Goal: Task Accomplishment & Management: Use online tool/utility

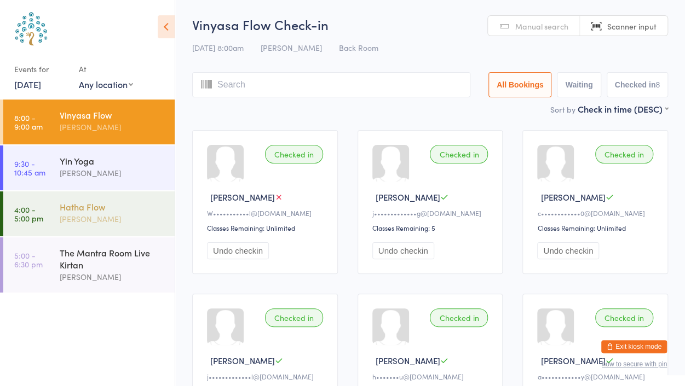
click at [84, 210] on div "Hatha Flow" at bounding box center [113, 207] width 106 height 12
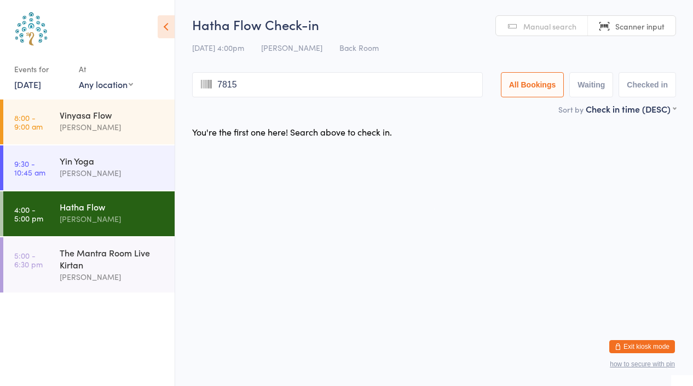
type input "7815"
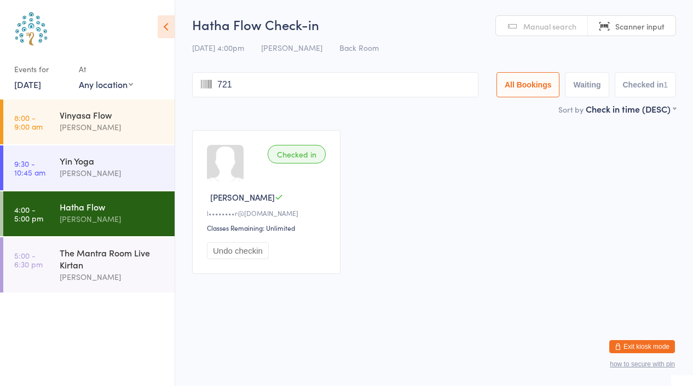
type input "7211"
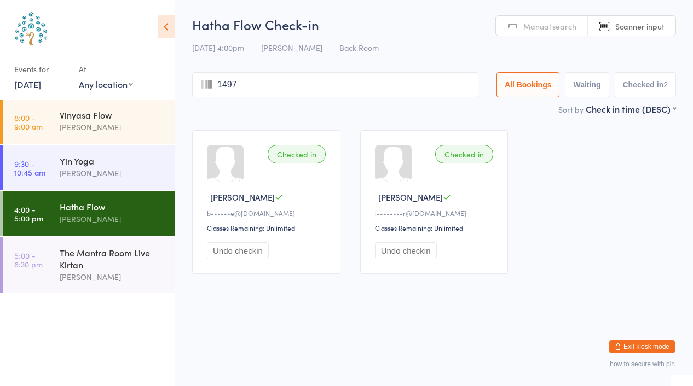
type input "1497"
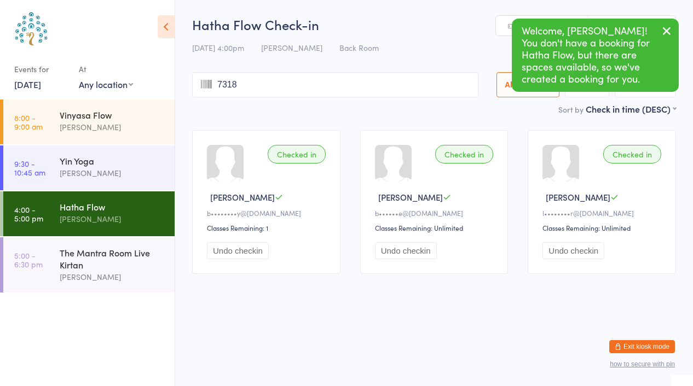
type input "7318"
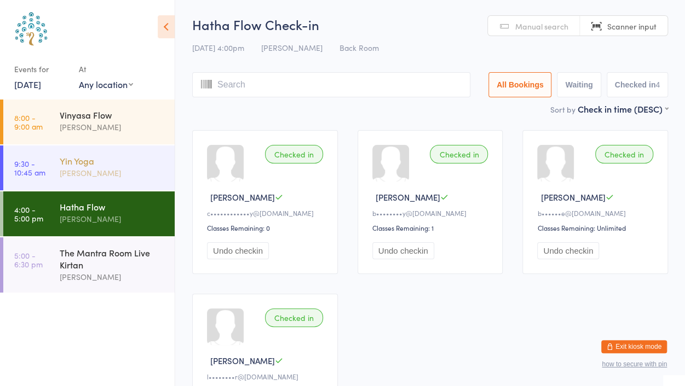
click at [96, 155] on div "Yin Yoga" at bounding box center [113, 161] width 106 height 12
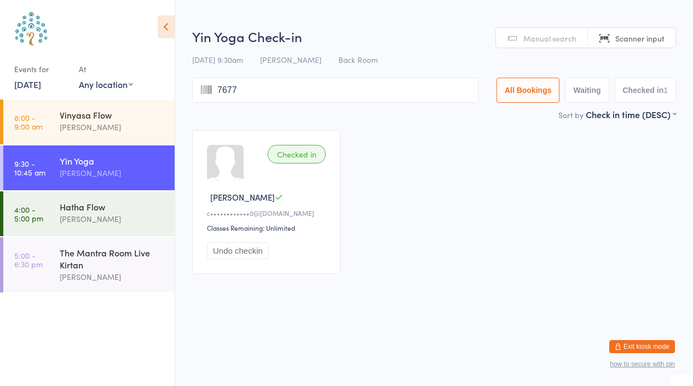
type input "7677"
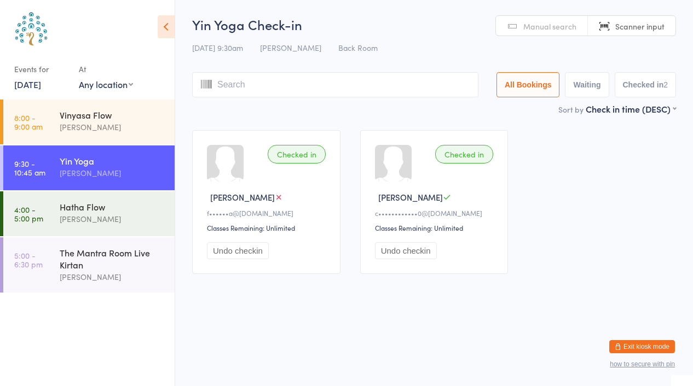
click at [566, 153] on div "Checked in [PERSON_NAME] P f••••••a@[DOMAIN_NAME] Classes Remaining: Unlimited …" at bounding box center [434, 202] width 504 height 164
click at [545, 24] on span "Manual search" at bounding box center [549, 26] width 53 height 11
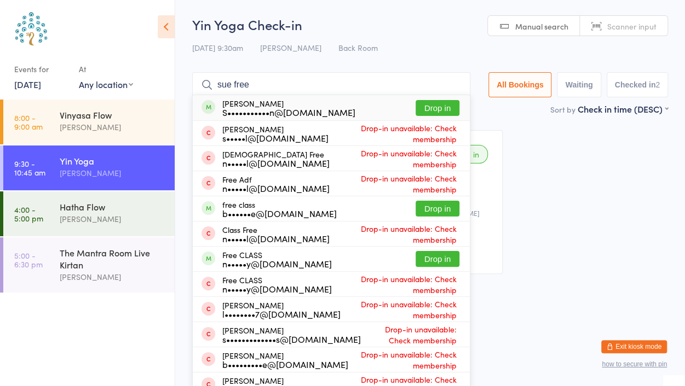
type input "sue free"
click at [437, 105] on button "Drop in" at bounding box center [437, 108] width 44 height 16
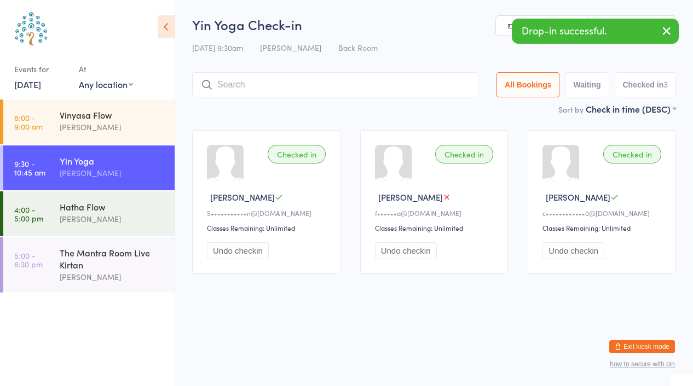
click at [664, 31] on icon "button" at bounding box center [666, 31] width 13 height 14
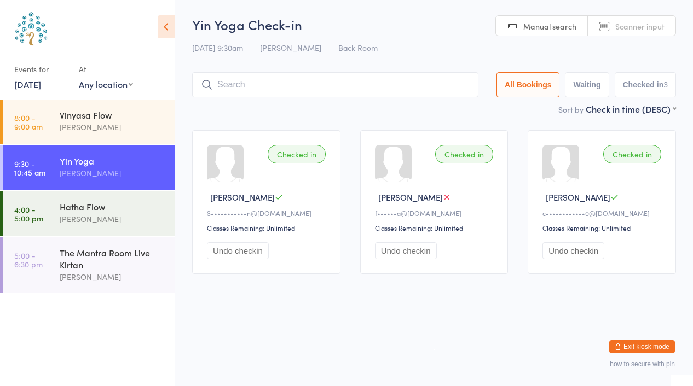
click at [650, 26] on span "Scanner input" at bounding box center [639, 26] width 49 height 11
type input "7677"
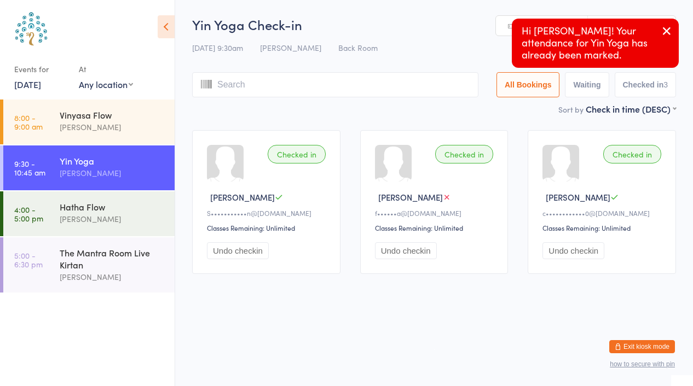
click at [671, 26] on icon "button" at bounding box center [666, 31] width 13 height 14
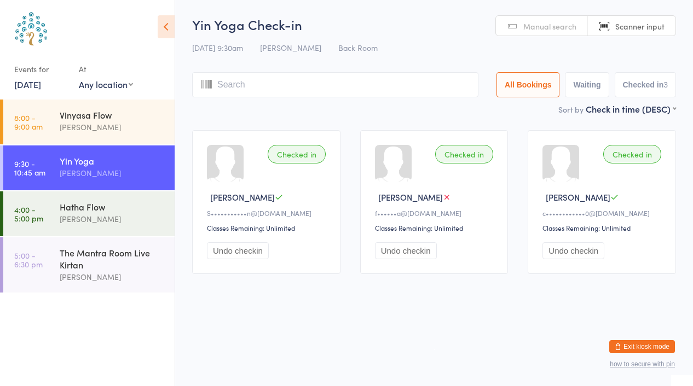
click at [532, 31] on link "Manual search" at bounding box center [542, 26] width 92 height 21
click at [605, 25] on link "Scanner input" at bounding box center [632, 26] width 88 height 21
type input "8406"
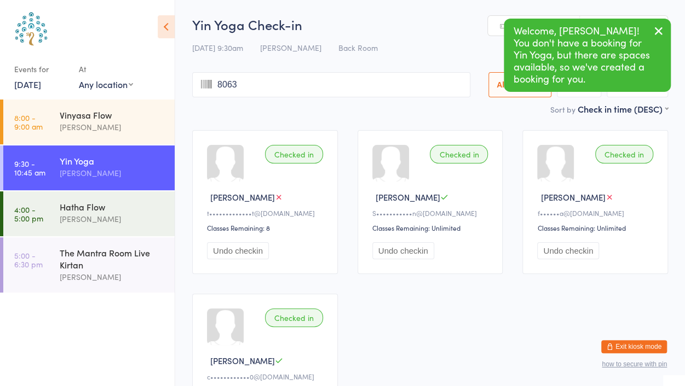
type input "8063"
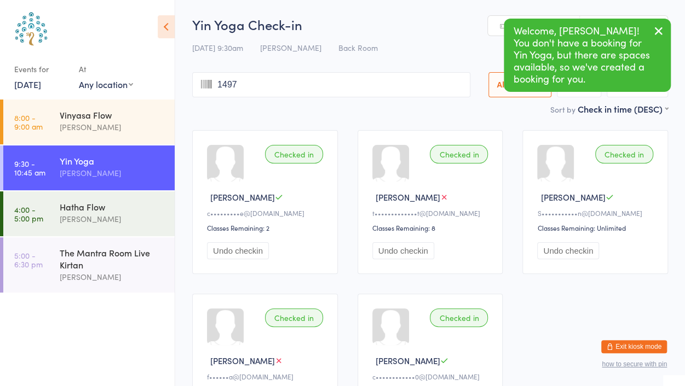
type input "1497"
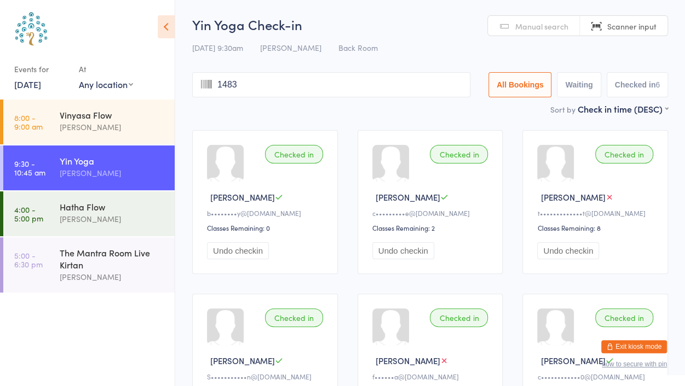
type input "1483"
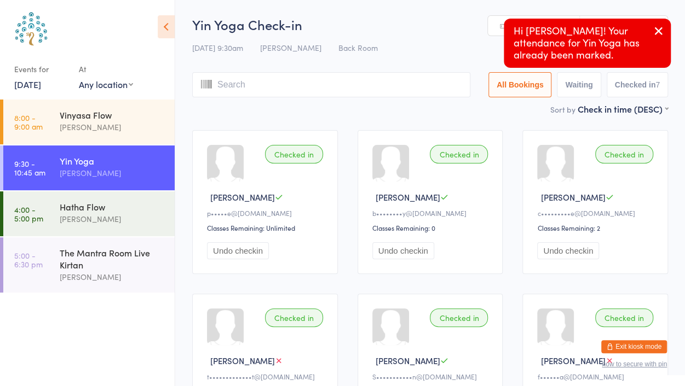
click at [652, 29] on icon "button" at bounding box center [658, 31] width 13 height 14
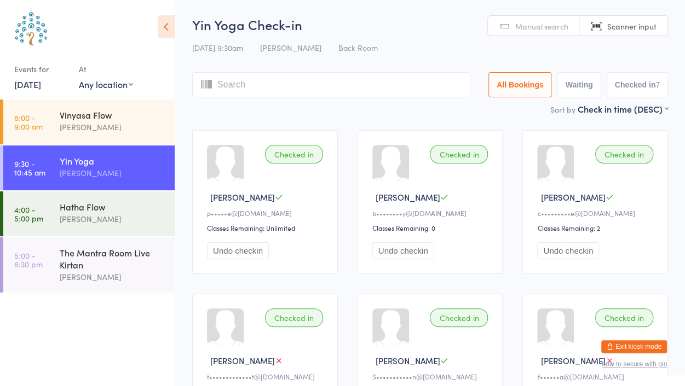
click at [544, 21] on span "Manual search" at bounding box center [541, 26] width 53 height 11
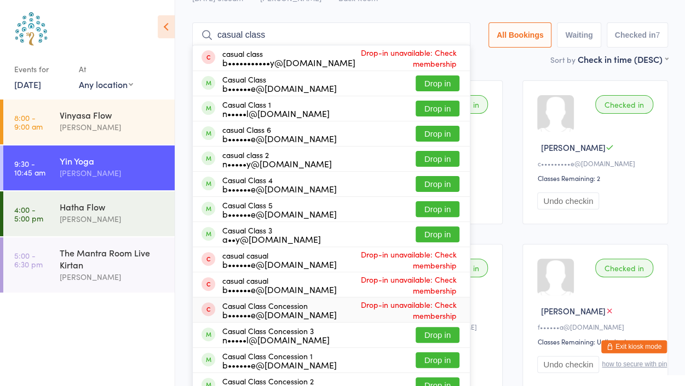
scroll to position [49, 0]
type input "casual class"
click at [438, 333] on button "Drop in" at bounding box center [437, 336] width 44 height 16
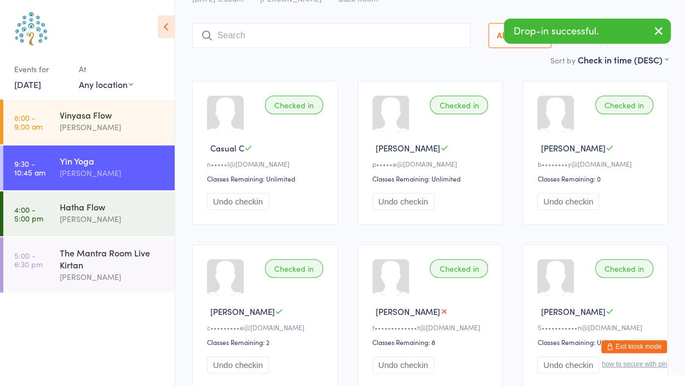
click at [661, 26] on icon "button" at bounding box center [658, 31] width 13 height 14
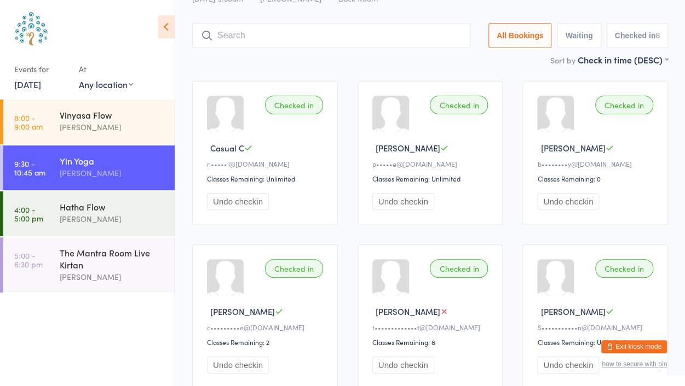
scroll to position [0, 0]
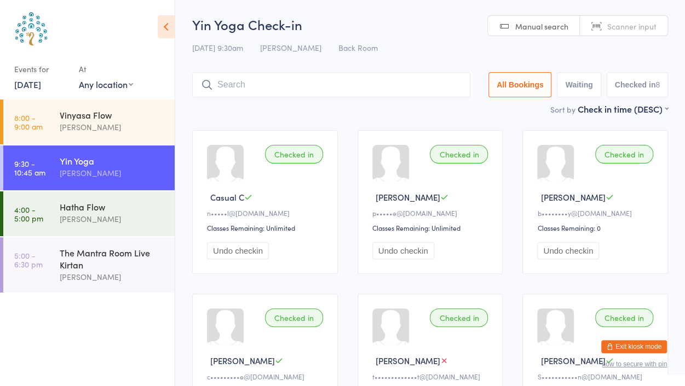
click at [633, 25] on span "Scanner input" at bounding box center [631, 26] width 49 height 11
type input "7397"
click at [545, 24] on span "Manual search" at bounding box center [541, 26] width 53 height 11
click at [618, 21] on span "Scanner input" at bounding box center [631, 26] width 49 height 11
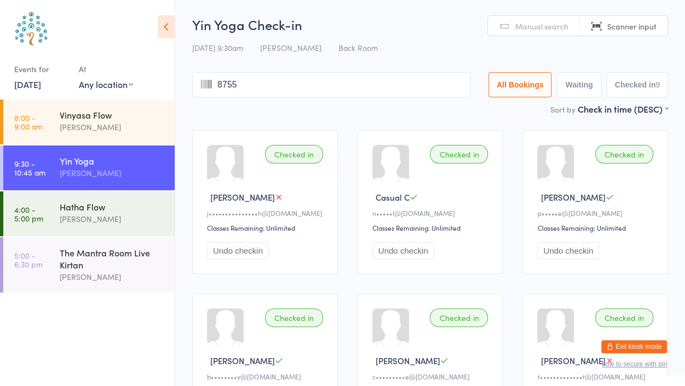
type input "8755"
type input "7244"
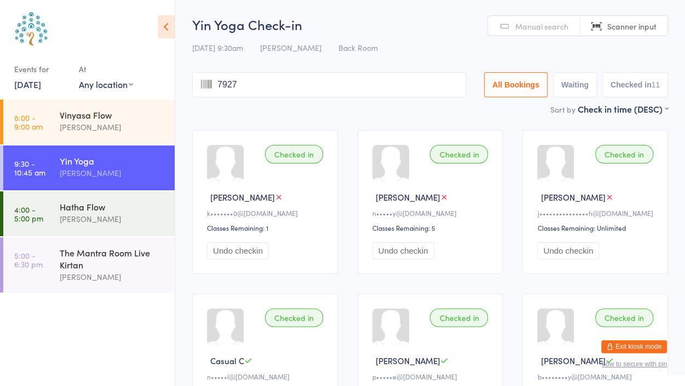
type input "7927"
click at [539, 33] on link "Manual search" at bounding box center [534, 26] width 92 height 21
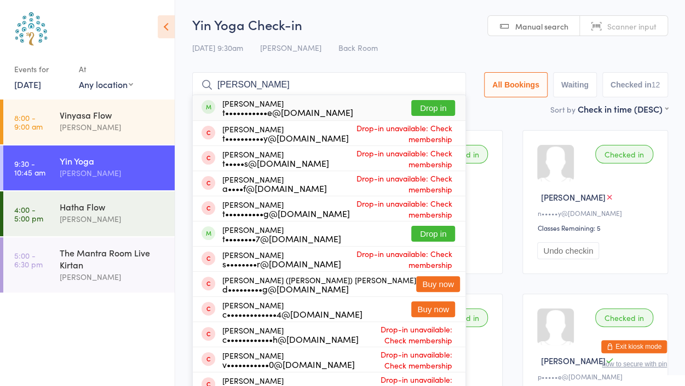
type input "[PERSON_NAME]"
click at [432, 109] on button "Drop in" at bounding box center [433, 108] width 44 height 16
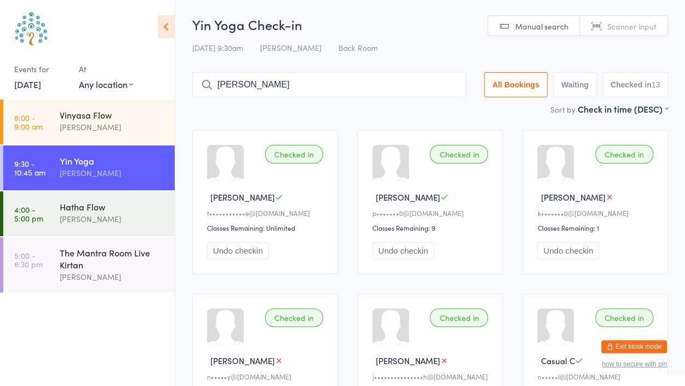
type input "[PERSON_NAME]"
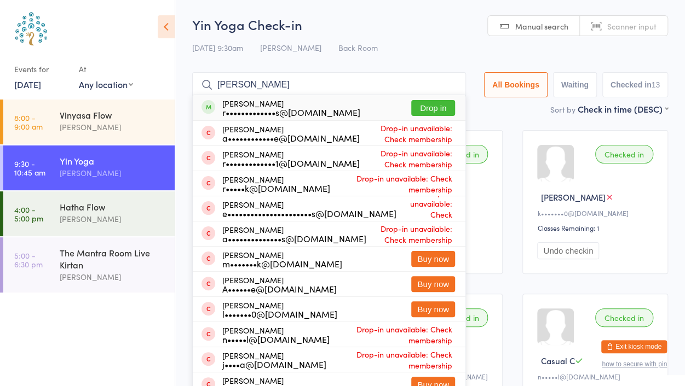
click at [430, 103] on button "Drop in" at bounding box center [433, 108] width 44 height 16
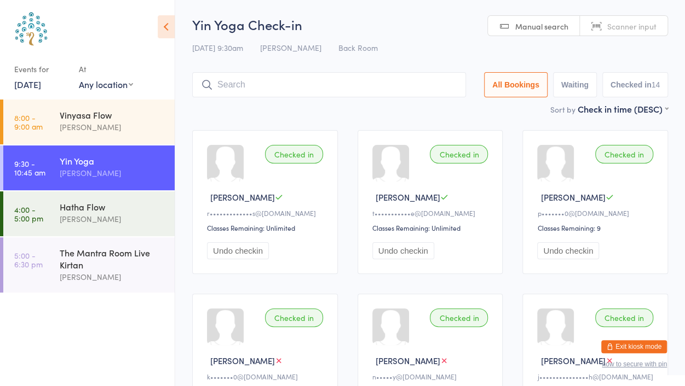
click at [629, 28] on span "Scanner input" at bounding box center [631, 26] width 49 height 11
type input "6902"
